Goal: Information Seeking & Learning: Learn about a topic

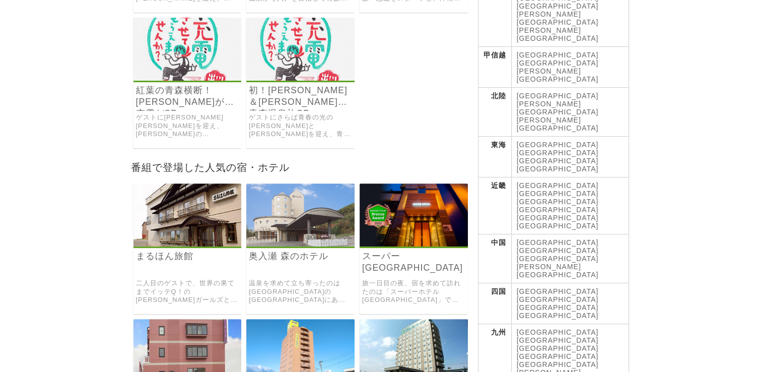
scroll to position [352, 0]
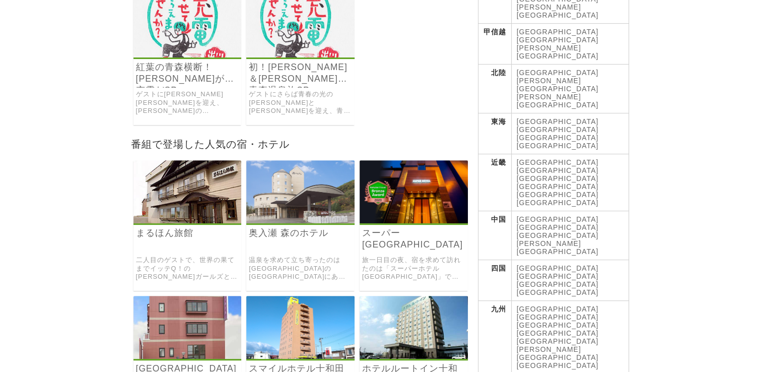
click at [298, 192] on img at bounding box center [300, 191] width 108 height 63
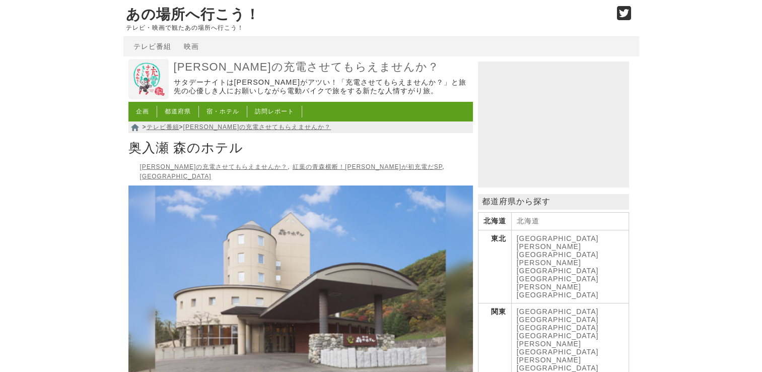
click at [207, 169] on link "[PERSON_NAME]の充電させてもらえませんか？" at bounding box center [214, 166] width 148 height 7
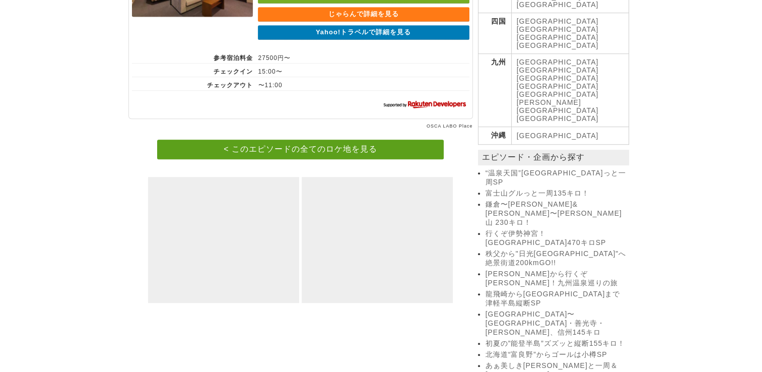
scroll to position [604, 0]
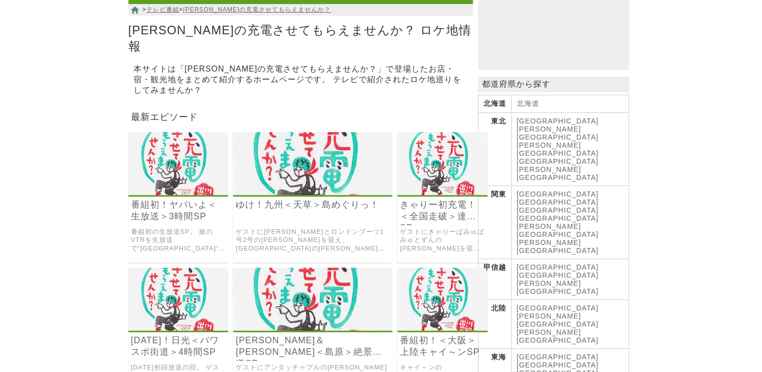
scroll to position [151, 0]
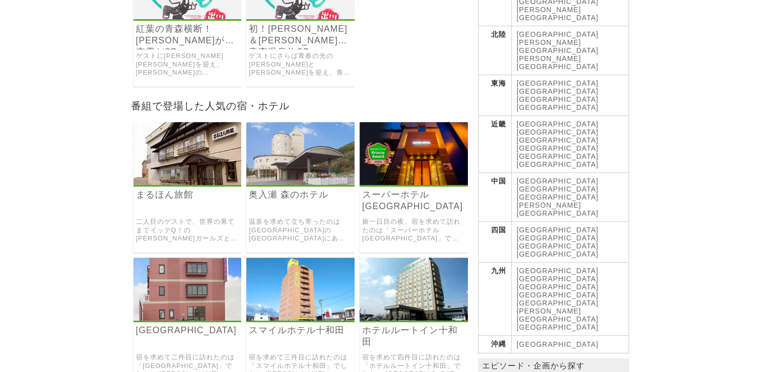
scroll to position [403, 0]
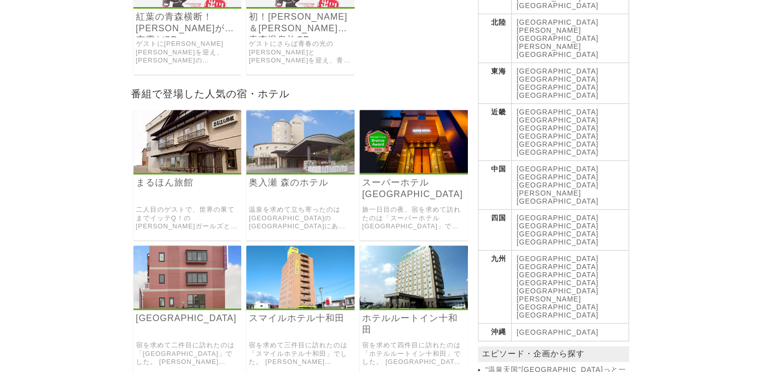
click at [302, 209] on link "温泉を求めて立ち寄ったのは青森県の十和田市にある「奥入瀬 森のホテル」でした。 八甲田山麓にある猿倉温泉の源泉。 湯触りがやわらかな泉質です。 館内にはスイー…" at bounding box center [300, 217] width 103 height 25
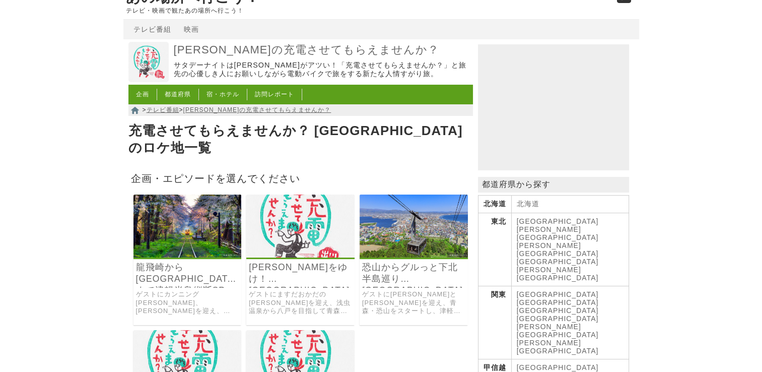
scroll to position [0, 0]
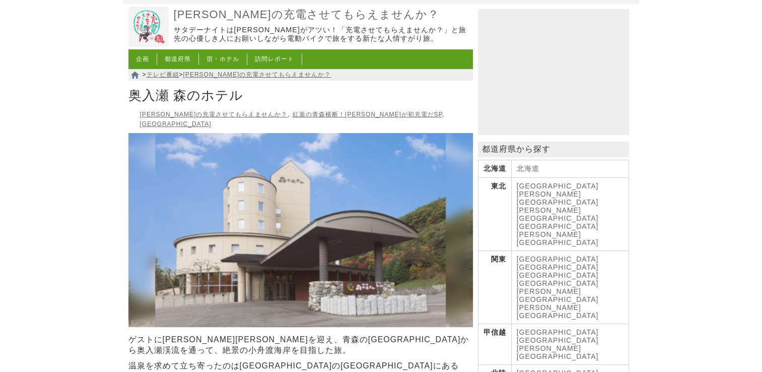
scroll to position [50, 0]
